Goal: Transaction & Acquisition: Purchase product/service

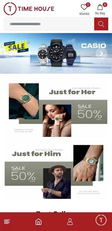
click at [103, 8] on button "6 My Bag" at bounding box center [100, 9] width 17 height 15
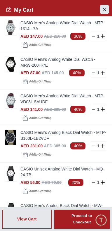
click at [105, 10] on icon "Close Account" at bounding box center [104, 9] width 5 height 7
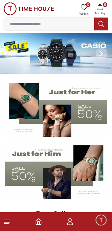
click at [57, 56] on img at bounding box center [56, 53] width 112 height 41
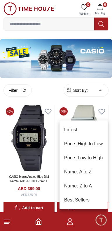
click at [96, 158] on li "Price: Low to High" at bounding box center [84, 158] width 48 height 14
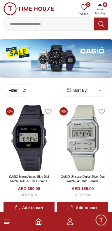
type input "*"
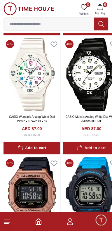
scroll to position [897, 0]
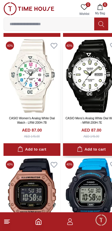
click at [73, 156] on button "Add to cart" at bounding box center [91, 149] width 57 height 13
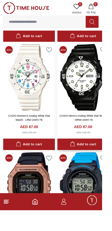
scroll to position [889, 0]
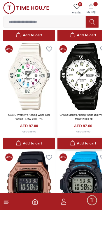
click at [99, 161] on div "Add to cart" at bounding box center [91, 157] width 29 height 7
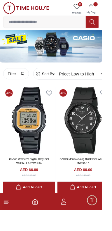
scroll to position [0, 0]
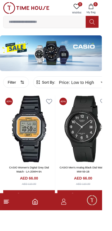
click at [107, 7] on button "6 My Bag" at bounding box center [100, 9] width 17 height 15
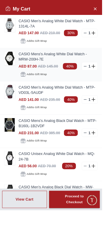
click at [11, 62] on img at bounding box center [11, 64] width 12 height 15
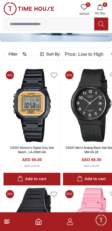
scroll to position [36, 0]
click at [105, 6] on span "6" at bounding box center [105, 4] width 5 height 5
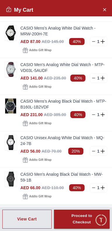
scroll to position [36, 0]
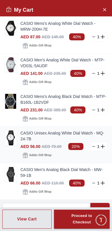
click at [11, 139] on img at bounding box center [11, 137] width 12 height 15
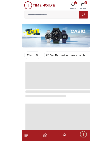
scroll to position [36, 0]
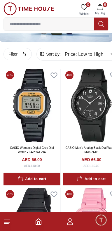
click at [103, 6] on span "6" at bounding box center [105, 4] width 5 height 5
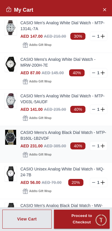
click at [94, 146] on line at bounding box center [94, 146] width 3 height 0
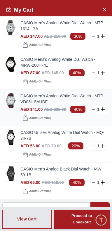
click at [94, 109] on line at bounding box center [94, 109] width 3 height 0
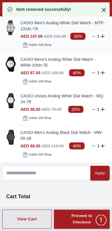
click at [94, 36] on line at bounding box center [94, 36] width 3 height 0
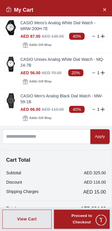
click at [82, 192] on div "Shipping Charges AED 15.00" at bounding box center [56, 192] width 100 height 7
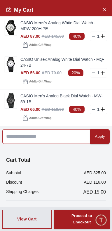
click at [69, 138] on input at bounding box center [46, 136] width 88 height 15
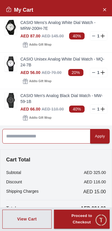
scroll to position [0, 0]
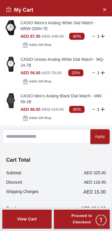
click at [33, 220] on div "View Cart" at bounding box center [27, 219] width 20 height 6
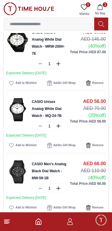
scroll to position [42, 0]
click at [20, 99] on img at bounding box center [17, 109] width 23 height 23
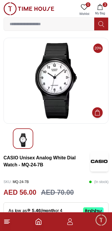
click at [105, 4] on span "3" at bounding box center [105, 4] width 5 height 5
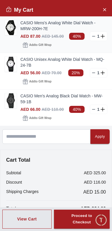
click at [30, 24] on link "CASIO Mens's Analog White Dial Watch - MRW-200H-7E" at bounding box center [63, 26] width 87 height 12
click at [16, 97] on img at bounding box center [11, 100] width 12 height 15
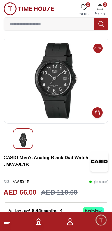
click at [102, 8] on icon "button" at bounding box center [100, 7] width 6 height 6
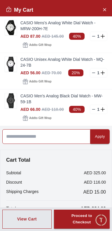
click at [67, 139] on input at bounding box center [46, 136] width 88 height 15
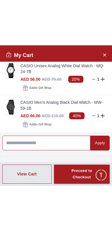
scroll to position [45, 0]
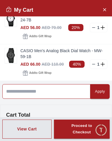
click at [53, 93] on input at bounding box center [46, 91] width 88 height 15
click at [53, 92] on input at bounding box center [46, 91] width 88 height 15
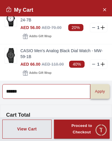
type input "******"
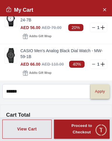
click at [103, 93] on div "Apply" at bounding box center [100, 91] width 10 height 7
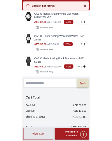
scroll to position [0, 0]
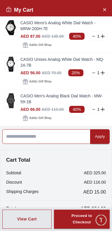
click at [12, 137] on input at bounding box center [46, 136] width 88 height 15
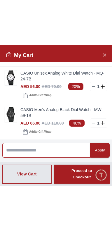
scroll to position [44, 0]
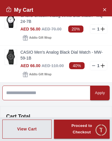
click at [45, 92] on input at bounding box center [46, 92] width 88 height 15
click at [26, 92] on input at bounding box center [46, 92] width 88 height 15
click at [28, 92] on input at bounding box center [46, 92] width 88 height 15
click at [29, 91] on input at bounding box center [46, 92] width 88 height 15
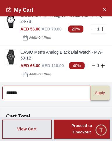
type input "******"
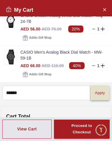
click at [103, 94] on div "Apply" at bounding box center [100, 92] width 10 height 7
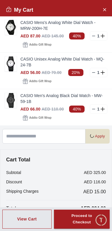
scroll to position [0, 0]
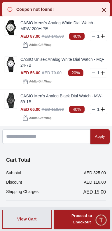
click at [105, 6] on icon at bounding box center [104, 9] width 7 height 7
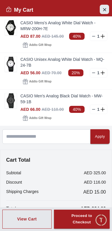
click at [105, 8] on icon "Close Account" at bounding box center [104, 9] width 3 height 3
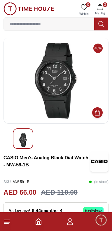
click at [44, 8] on img at bounding box center [29, 8] width 51 height 13
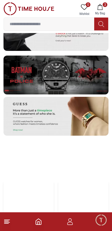
scroll to position [1097, 0]
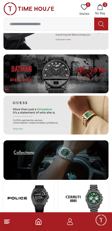
click at [7, 220] on line at bounding box center [6, 220] width 5 height 0
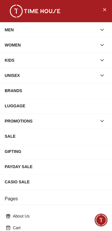
click at [9, 123] on div "PROMOTIONS" at bounding box center [51, 121] width 92 height 11
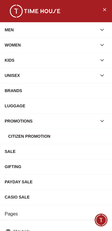
click at [14, 137] on div "Citizen Promotion" at bounding box center [57, 136] width 99 height 11
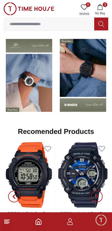
scroll to position [531, 0]
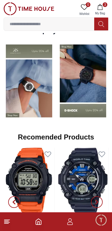
click at [6, 223] on line at bounding box center [6, 223] width 4 height 0
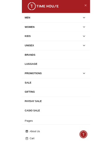
scroll to position [0, 0]
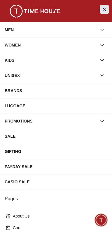
click at [106, 9] on icon "Close Menu" at bounding box center [104, 9] width 5 height 7
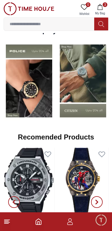
click at [105, 4] on span "3" at bounding box center [105, 4] width 5 height 5
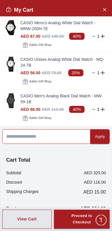
click at [54, 139] on input at bounding box center [46, 136] width 88 height 15
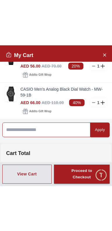
scroll to position [52, 0]
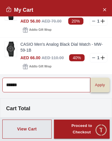
type input "******"
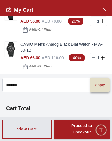
click at [103, 84] on div "Apply" at bounding box center [100, 85] width 10 height 7
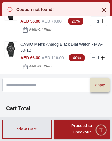
scroll to position [0, 0]
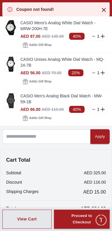
click at [104, 10] on icon at bounding box center [104, 9] width 7 height 7
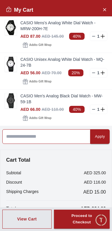
click at [60, 135] on input at bounding box center [46, 136] width 88 height 15
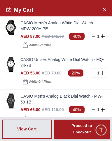
type input "*****"
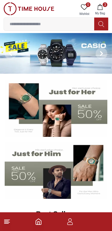
click at [105, 7] on button "3 My Bag" at bounding box center [100, 9] width 17 height 15
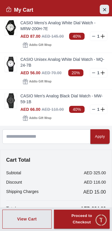
click at [106, 6] on icon "Close Account" at bounding box center [104, 9] width 5 height 7
